Goal: Check status: Check status

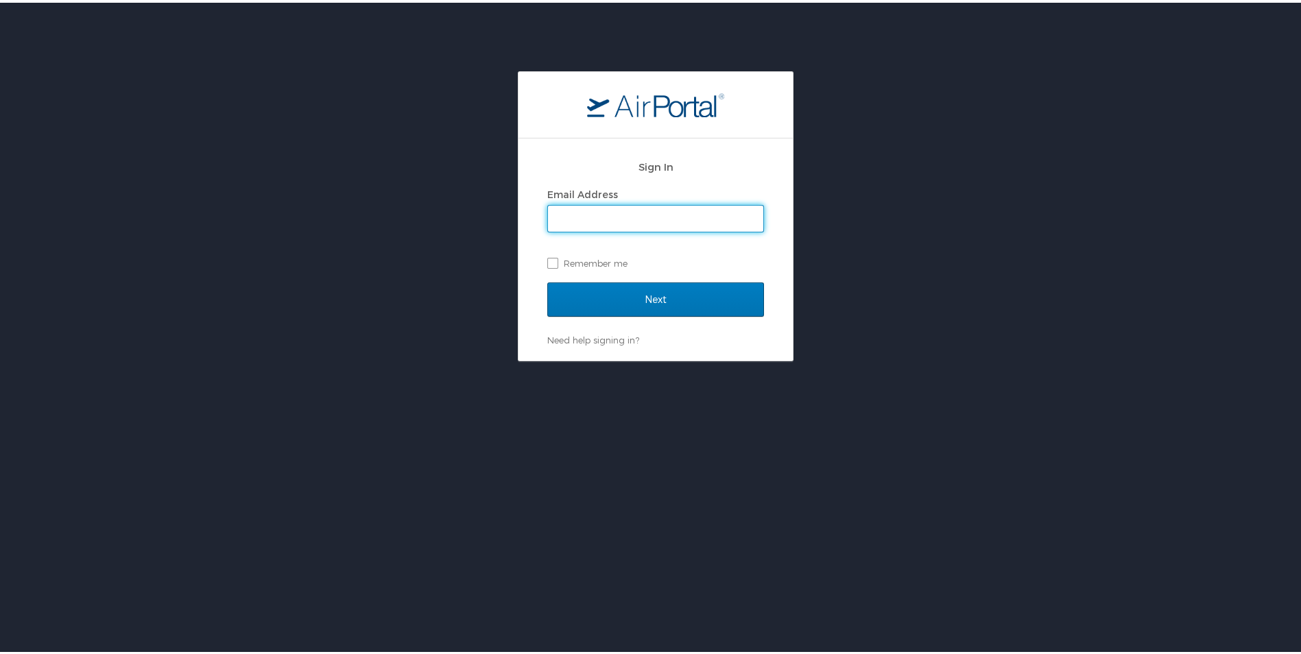
click at [659, 206] on input "Email Address" at bounding box center [655, 216] width 215 height 26
type input "kskahill@usmef.org"
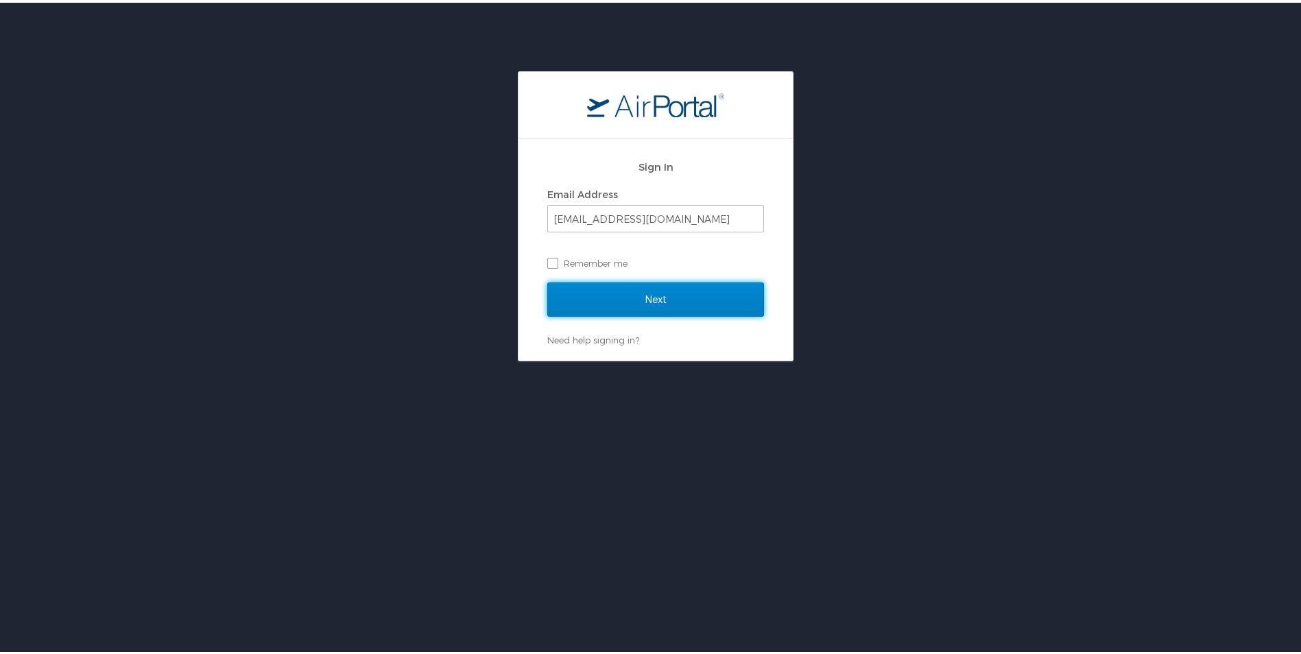
click at [648, 291] on input "Next" at bounding box center [655, 297] width 217 height 34
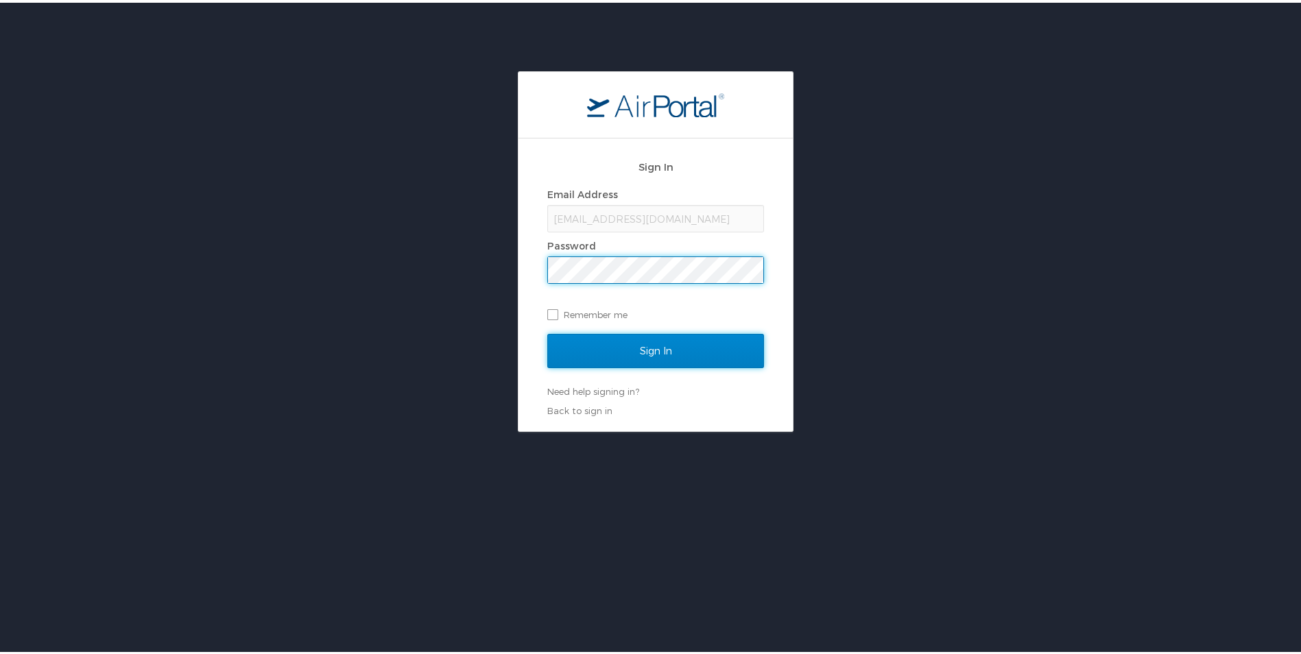
click at [706, 350] on input "Sign In" at bounding box center [655, 348] width 217 height 34
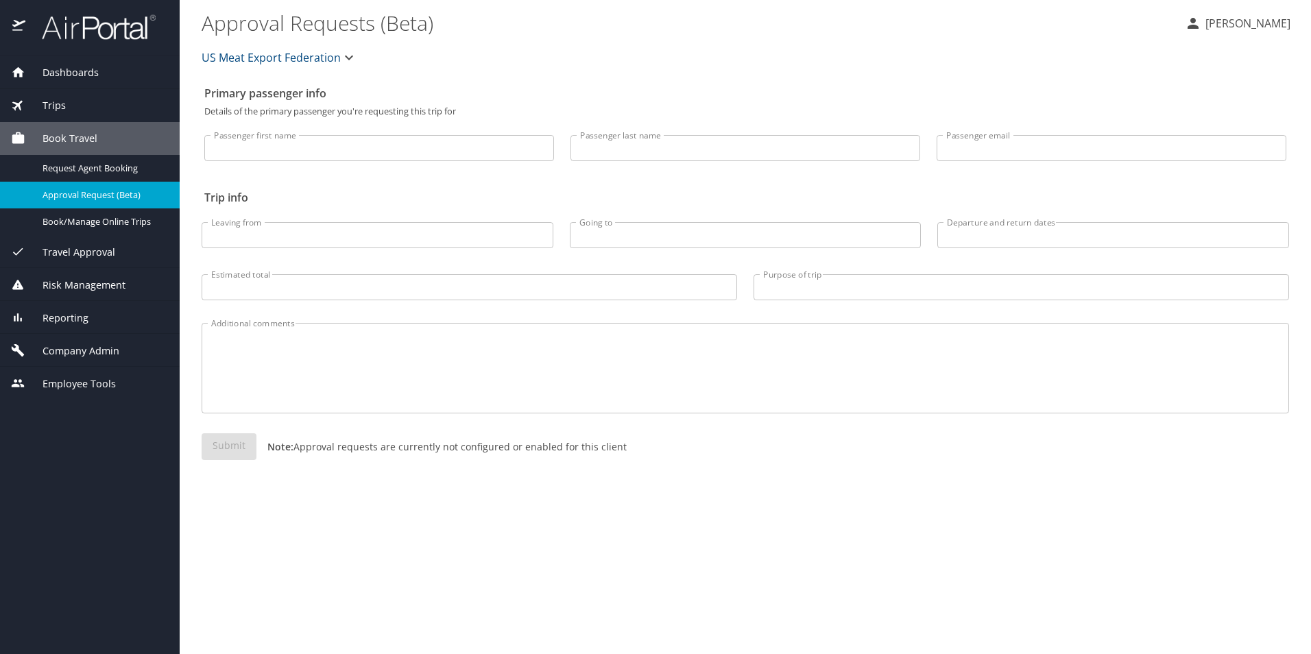
click at [78, 101] on div "Trips" at bounding box center [90, 105] width 158 height 15
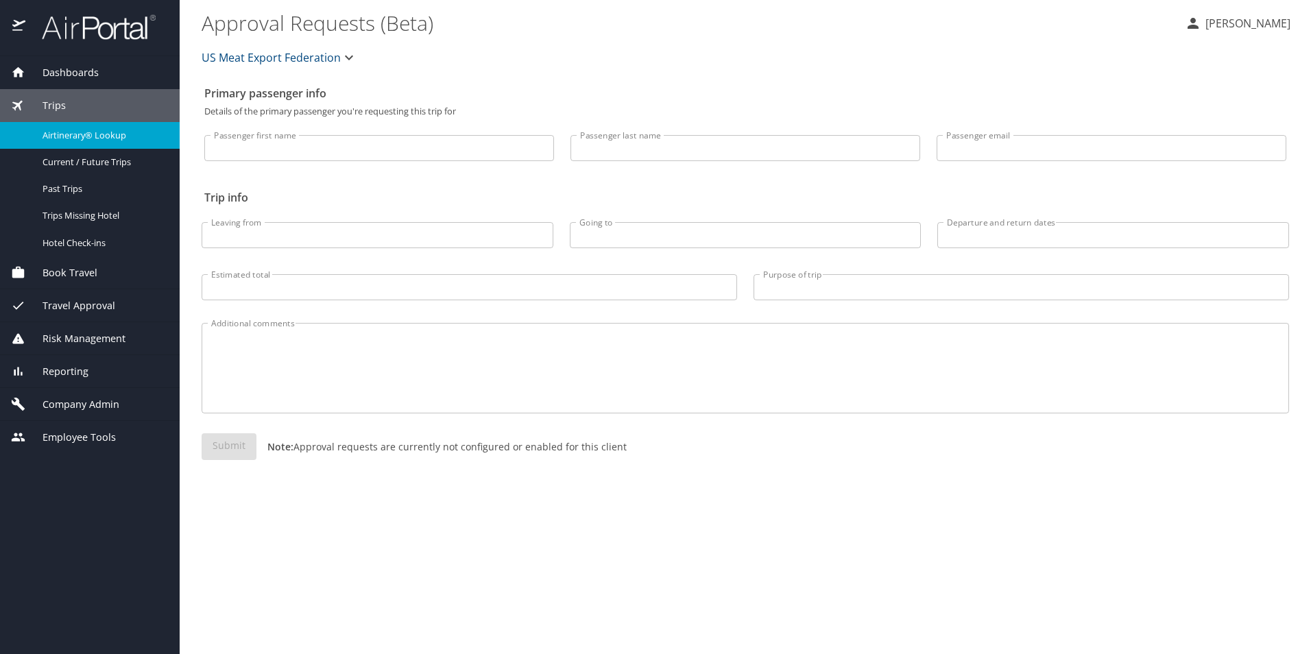
click at [100, 135] on span "Airtinerary® Lookup" at bounding box center [103, 135] width 121 height 13
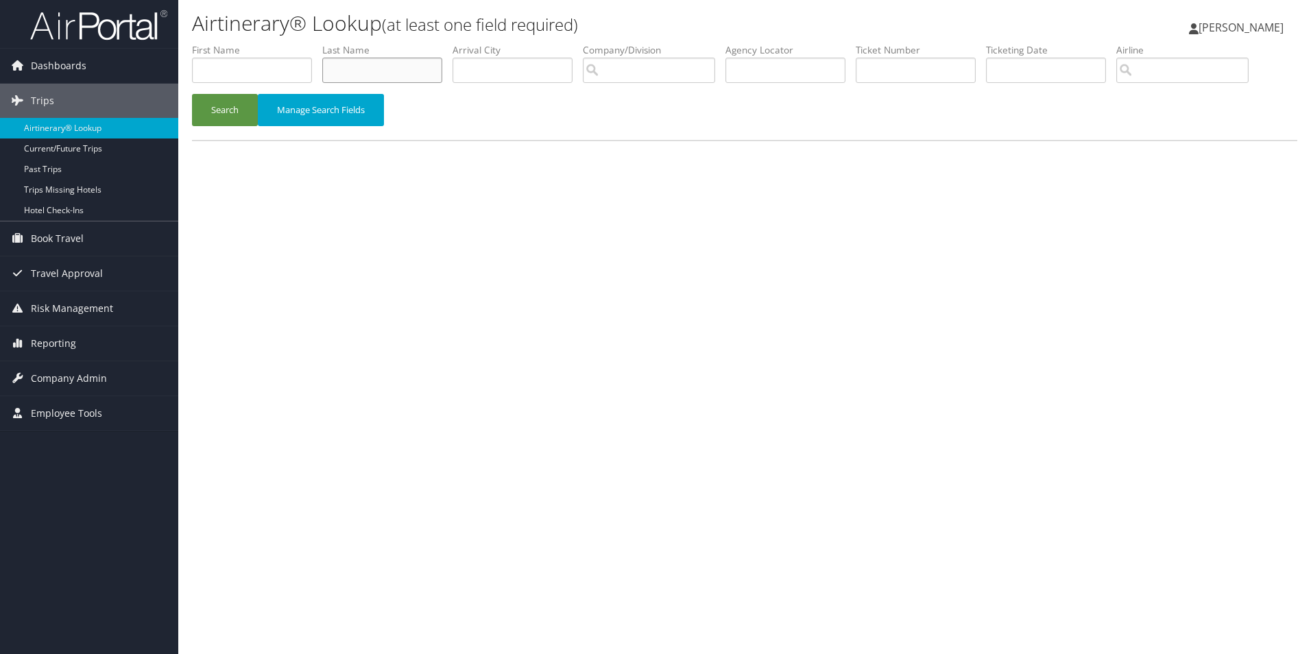
click at [379, 67] on input "text" at bounding box center [382, 70] width 120 height 25
type input "[PERSON_NAME]"
click at [222, 110] on button "Search" at bounding box center [225, 110] width 66 height 32
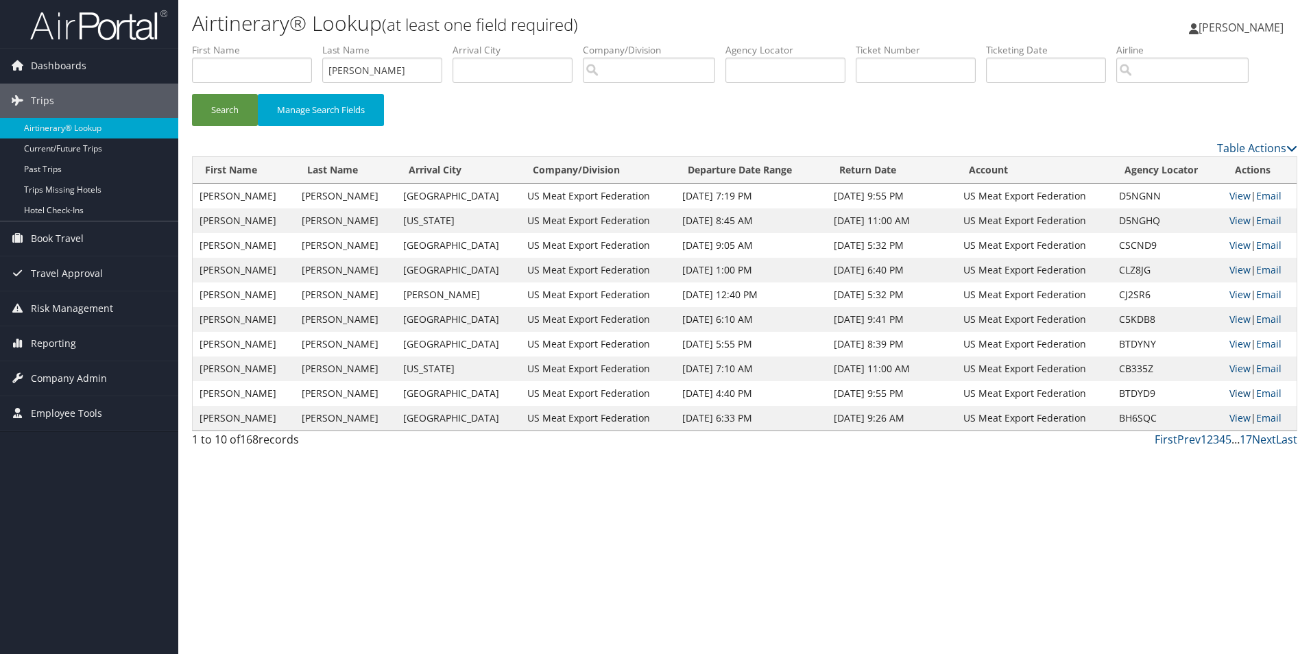
click at [1236, 392] on link "View" at bounding box center [1239, 393] width 21 height 13
click at [1232, 369] on link "View" at bounding box center [1239, 368] width 21 height 13
click at [1236, 342] on link "View" at bounding box center [1239, 343] width 21 height 13
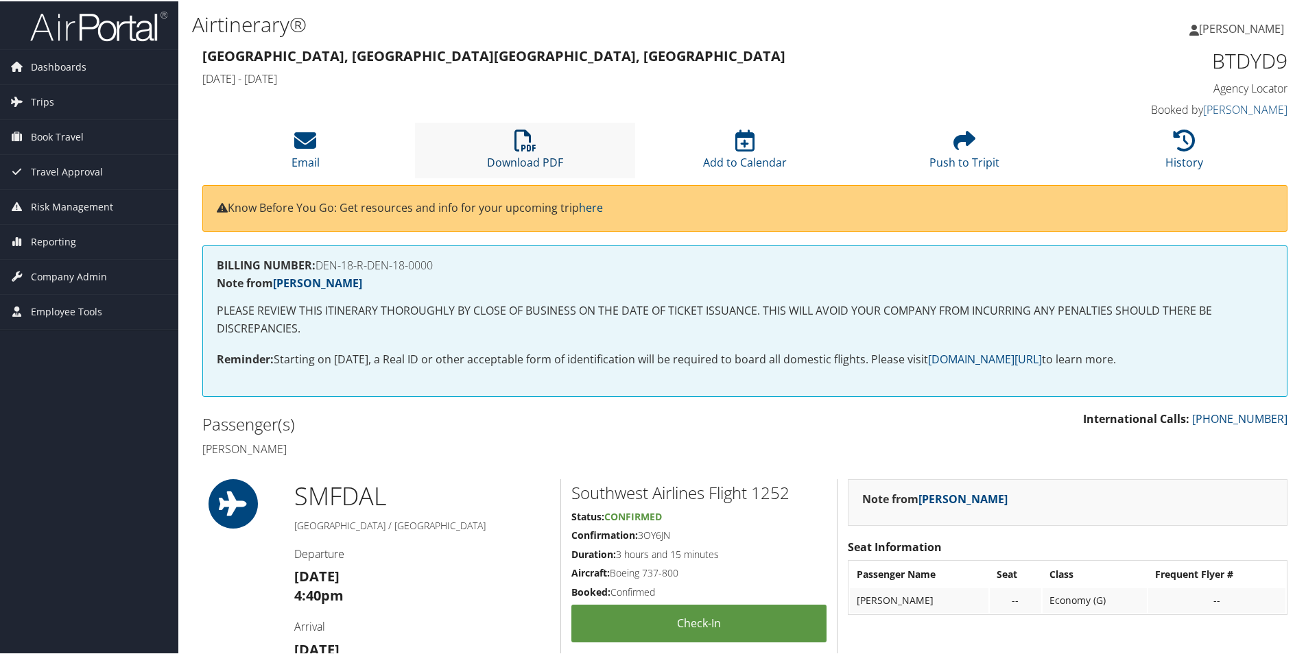
click at [521, 143] on icon at bounding box center [525, 139] width 22 height 22
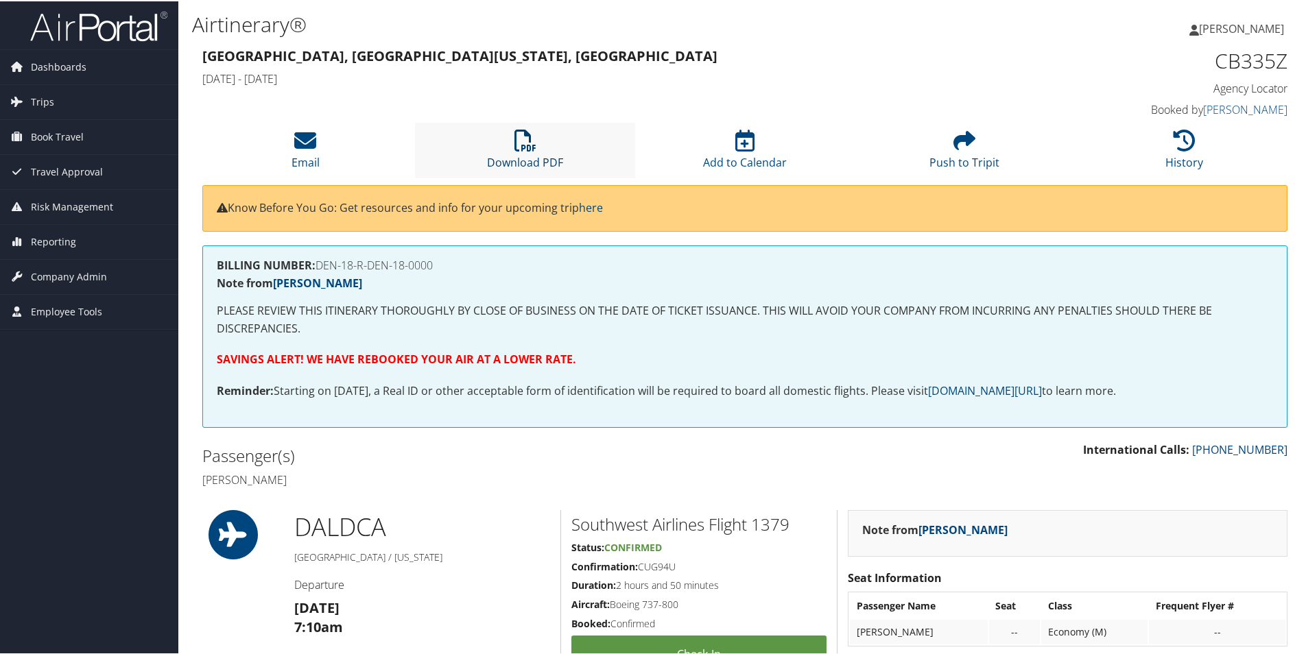
click at [507, 160] on link "Download PDF" at bounding box center [525, 152] width 76 height 33
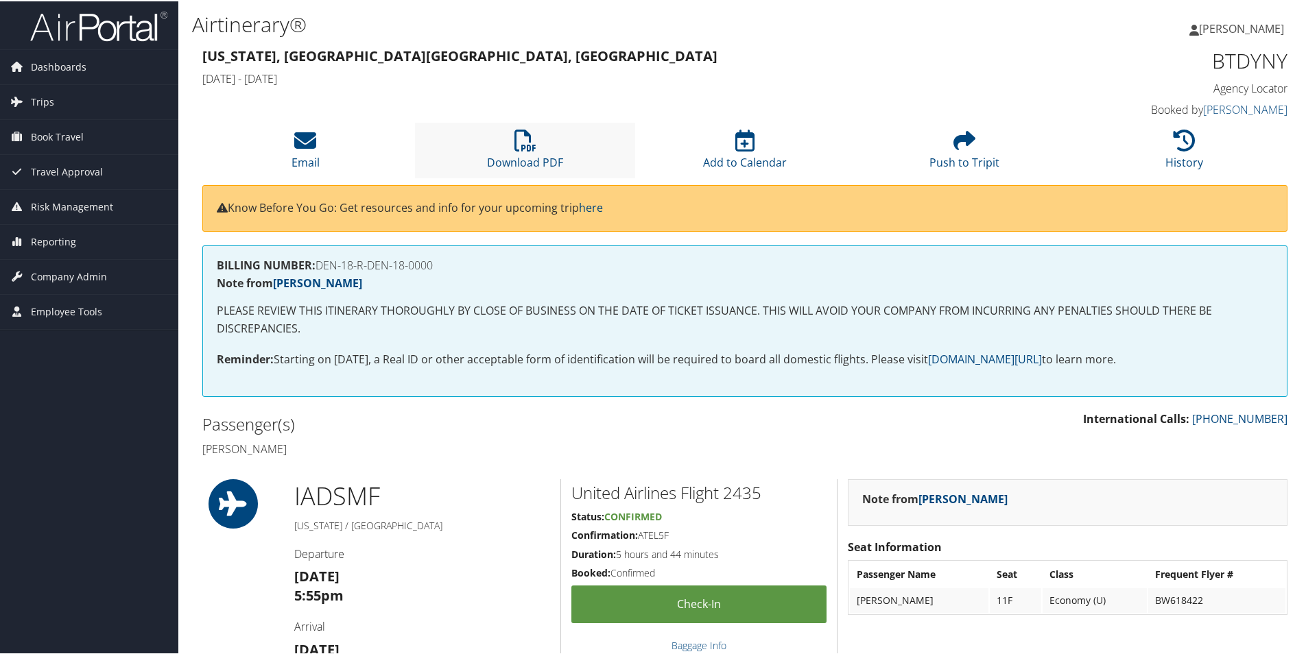
click at [552, 152] on li "Download PDF" at bounding box center [524, 149] width 219 height 56
